Goal: Information Seeking & Learning: Learn about a topic

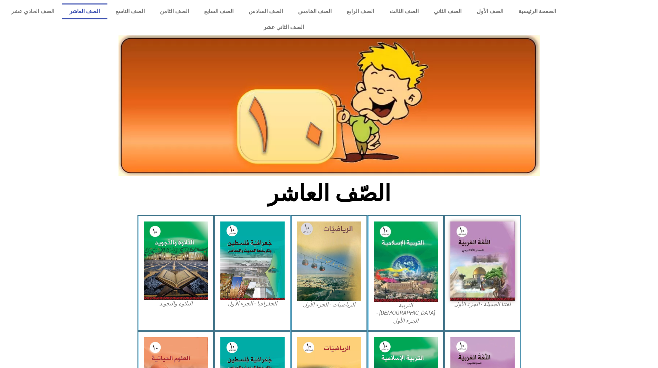
click at [479, 234] on img at bounding box center [482, 260] width 64 height 79
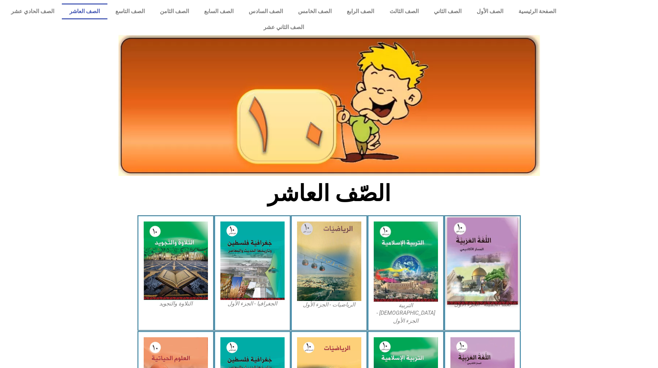
click at [497, 234] on img at bounding box center [482, 261] width 71 height 87
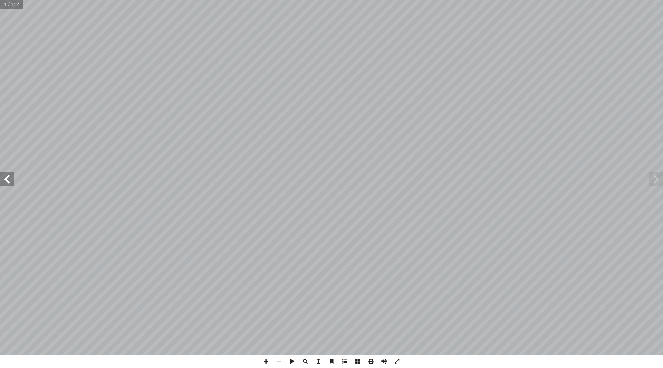
click at [9, 180] on span at bounding box center [7, 179] width 14 height 14
click at [9, 183] on span at bounding box center [7, 179] width 14 height 14
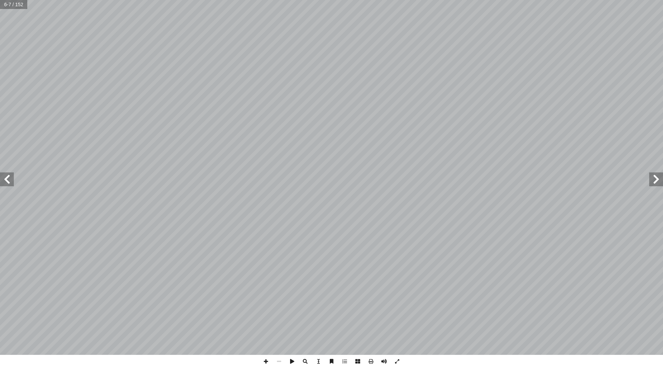
click at [9, 183] on span at bounding box center [7, 179] width 14 height 14
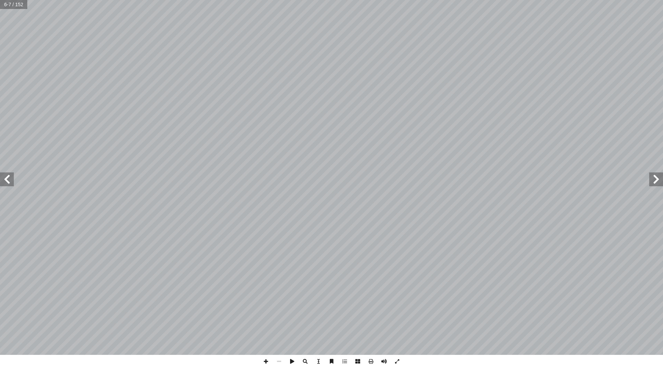
click at [9, 183] on span at bounding box center [7, 179] width 14 height 14
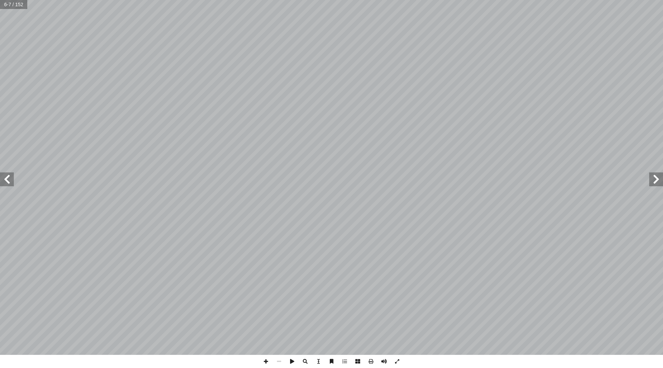
click at [9, 183] on span at bounding box center [7, 179] width 14 height 14
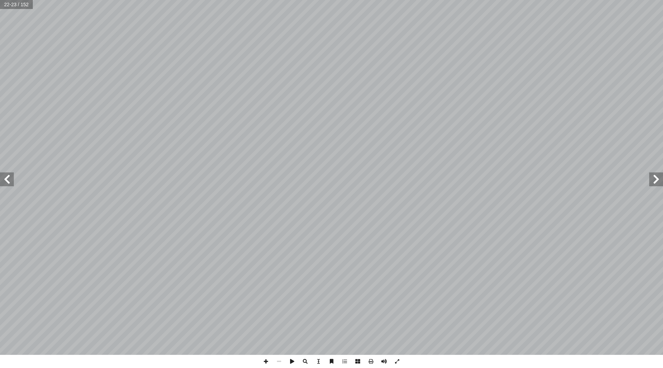
click at [9, 183] on span at bounding box center [7, 179] width 14 height 14
click at [654, 181] on span at bounding box center [656, 179] width 14 height 14
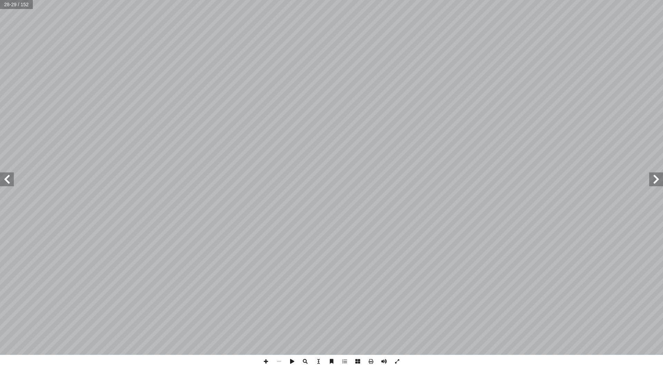
click at [654, 181] on span at bounding box center [656, 179] width 14 height 14
click at [8, 176] on span at bounding box center [7, 179] width 14 height 14
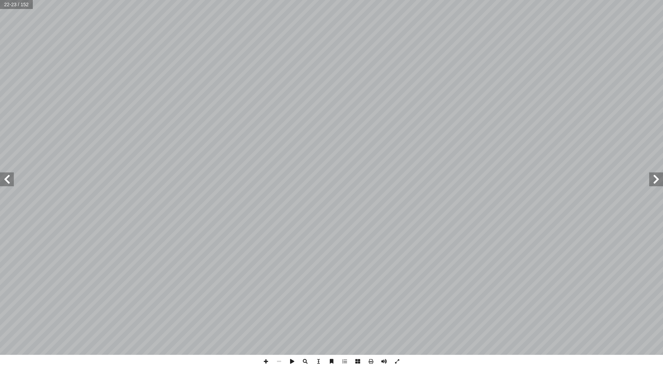
click at [8, 176] on span at bounding box center [7, 179] width 14 height 14
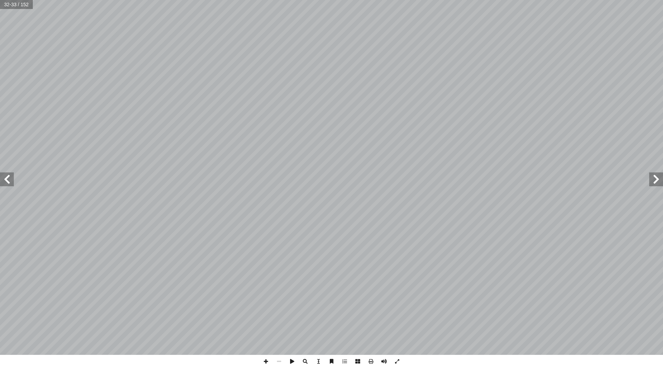
click at [8, 176] on span at bounding box center [7, 179] width 14 height 14
click at [370, 362] on span at bounding box center [370, 361] width 13 height 13
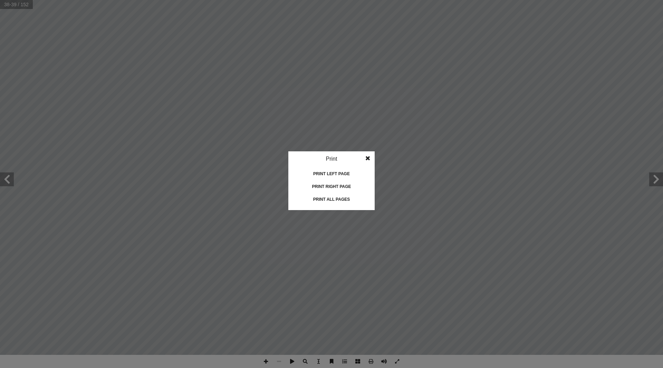
click at [368, 158] on span at bounding box center [368, 158] width 12 height 14
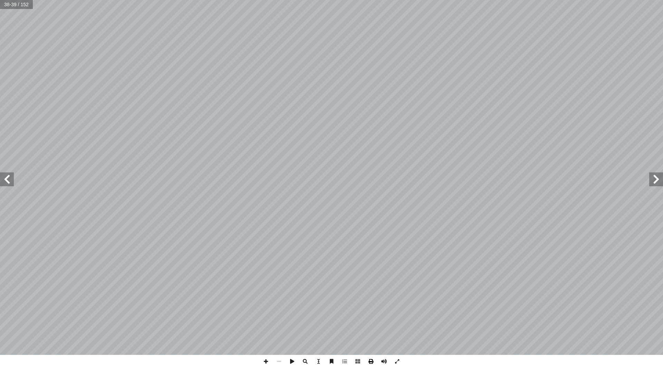
click at [369, 362] on span at bounding box center [370, 361] width 13 height 13
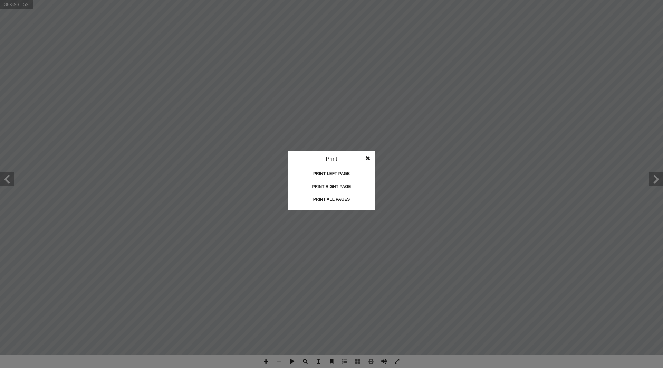
click at [340, 175] on div "Print left page" at bounding box center [331, 173] width 69 height 11
click at [331, 172] on div "Print left page" at bounding box center [331, 173] width 69 height 11
click at [369, 160] on span at bounding box center [368, 158] width 12 height 14
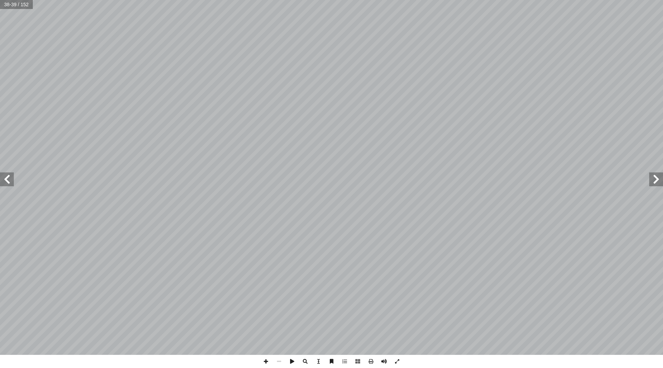
click at [660, 183] on span at bounding box center [656, 179] width 14 height 14
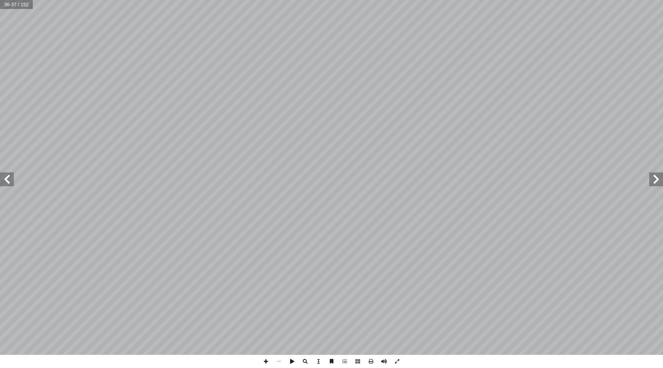
click at [660, 183] on span at bounding box center [656, 179] width 14 height 14
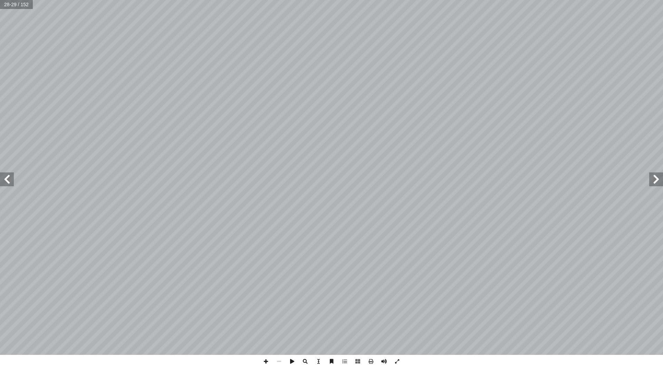
click at [660, 183] on span at bounding box center [656, 179] width 14 height 14
click at [11, 185] on span at bounding box center [7, 179] width 14 height 14
click at [7, 179] on span at bounding box center [7, 179] width 14 height 14
click at [6, 180] on span at bounding box center [7, 179] width 14 height 14
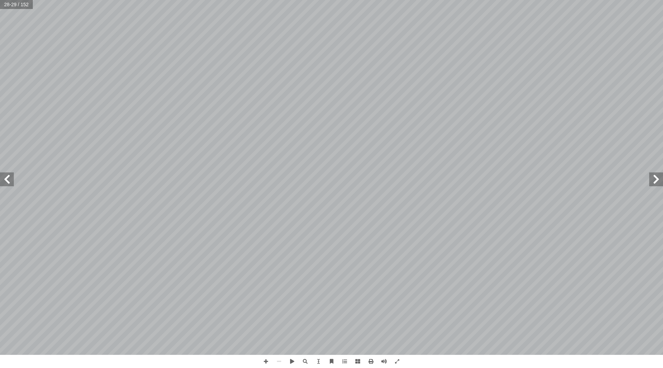
click at [11, 183] on span at bounding box center [7, 179] width 14 height 14
click at [12, 184] on span at bounding box center [7, 179] width 14 height 14
click at [13, 176] on span at bounding box center [7, 179] width 14 height 14
click at [9, 182] on span at bounding box center [7, 179] width 14 height 14
click at [10, 183] on span at bounding box center [7, 179] width 14 height 14
